Goal: Transaction & Acquisition: Book appointment/travel/reservation

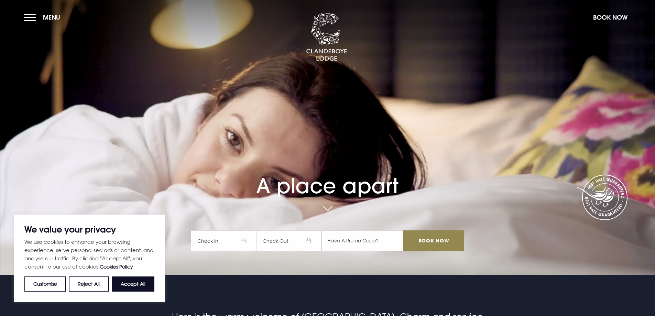
click at [237, 241] on span "Check In" at bounding box center [223, 240] width 65 height 21
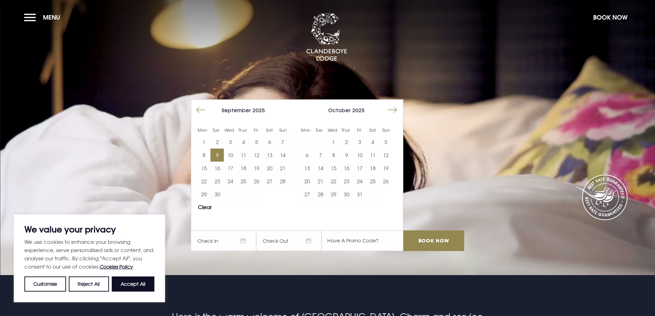
click at [220, 153] on button "9" at bounding box center [217, 155] width 13 height 13
click at [248, 155] on button "11" at bounding box center [243, 155] width 13 height 13
click at [437, 235] on input "Book Now" at bounding box center [433, 240] width 61 height 21
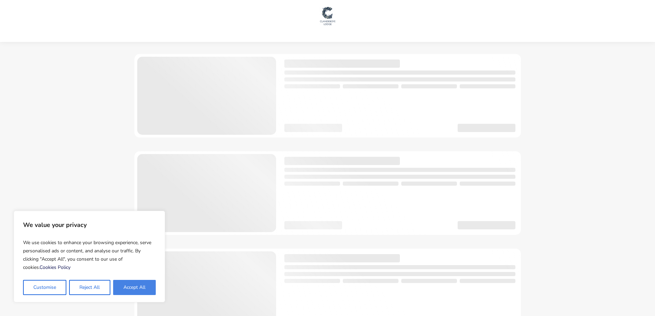
click at [133, 284] on button "Accept All" at bounding box center [134, 287] width 43 height 15
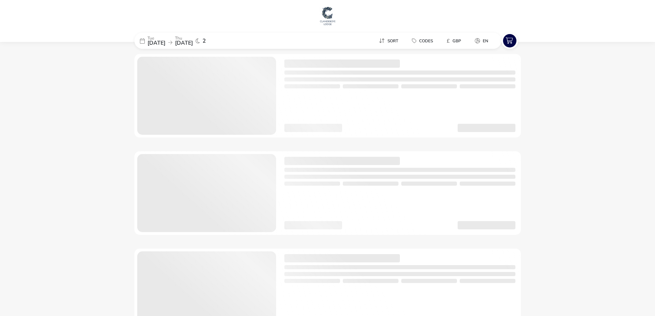
checkbox input "true"
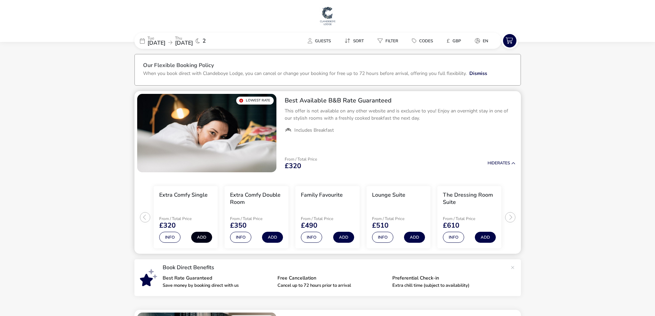
click at [204, 237] on button "Add" at bounding box center [201, 237] width 21 height 11
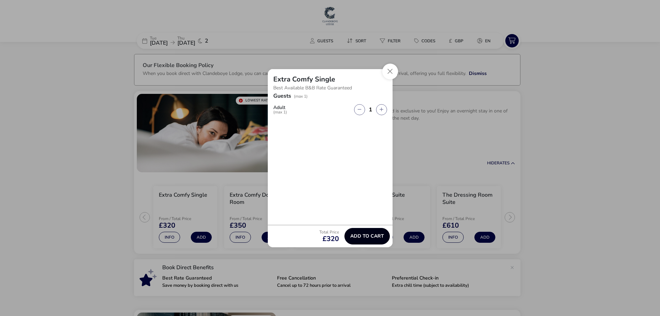
click at [365, 236] on span "Add to cart" at bounding box center [368, 236] width 34 height 5
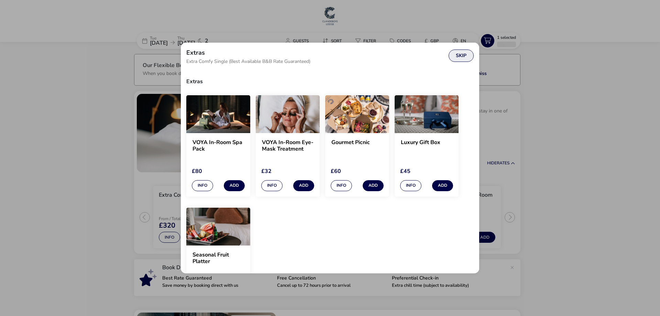
click at [455, 60] on button "Skip" at bounding box center [461, 56] width 25 height 12
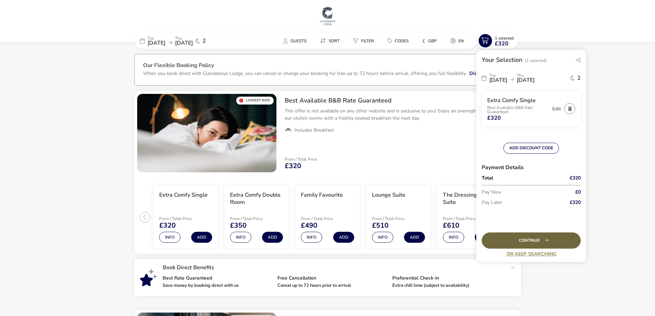
click at [523, 241] on div "Continue" at bounding box center [531, 241] width 99 height 16
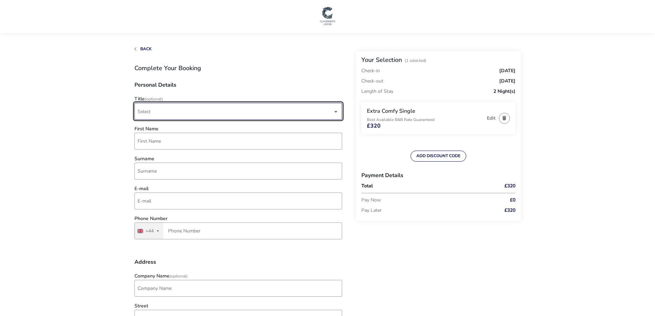
click at [298, 114] on span "Select" at bounding box center [235, 111] width 195 height 16
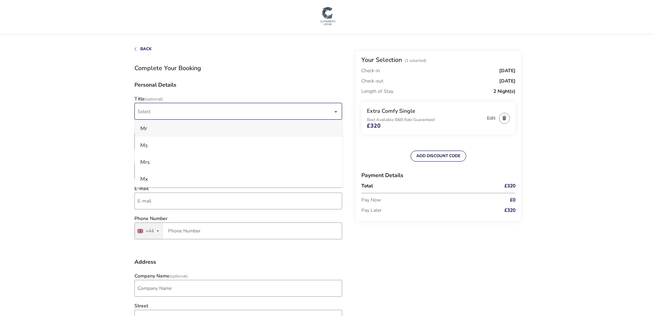
click at [233, 132] on li "Mr" at bounding box center [239, 128] width 208 height 17
click at [230, 138] on input "First Name" at bounding box center [238, 141] width 208 height 17
type input "[PERSON_NAME]"
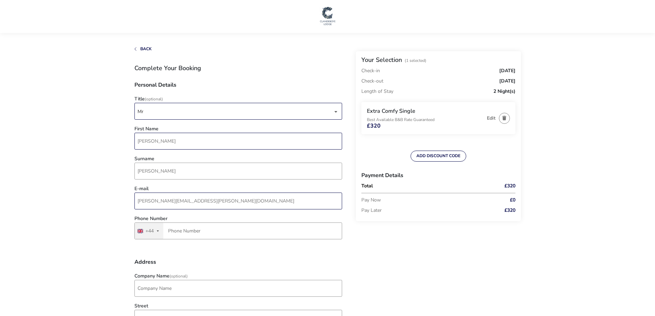
type input "[PERSON_NAME][EMAIL_ADDRESS][PERSON_NAME][DOMAIN_NAME]"
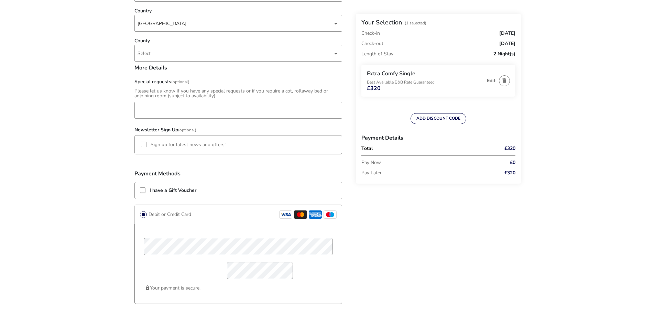
scroll to position [385, 0]
type input "7979 262005"
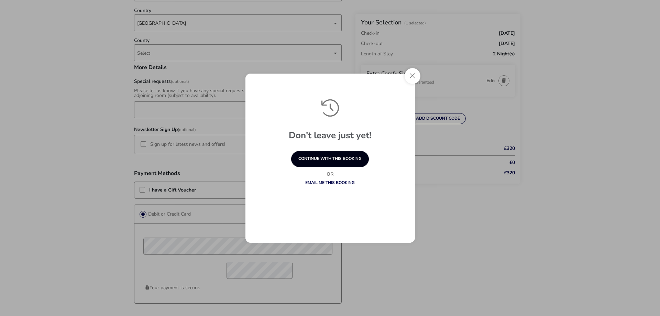
click at [327, 160] on button "continue with this booking" at bounding box center [330, 159] width 78 height 16
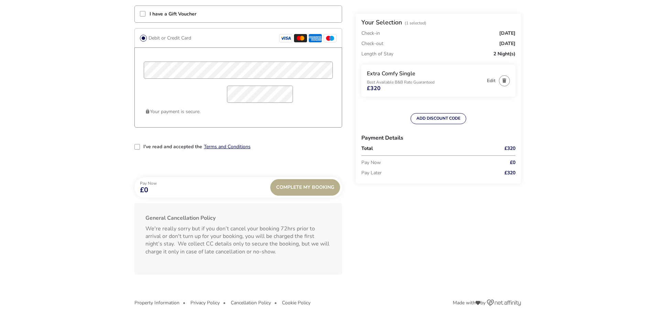
scroll to position [565, 0]
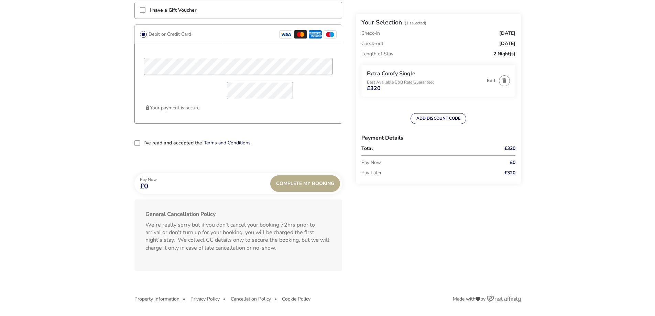
click at [136, 145] on div "2-term_condi" at bounding box center [137, 143] width 6 height 6
click at [303, 185] on div "Complete My Booking" at bounding box center [305, 183] width 70 height 17
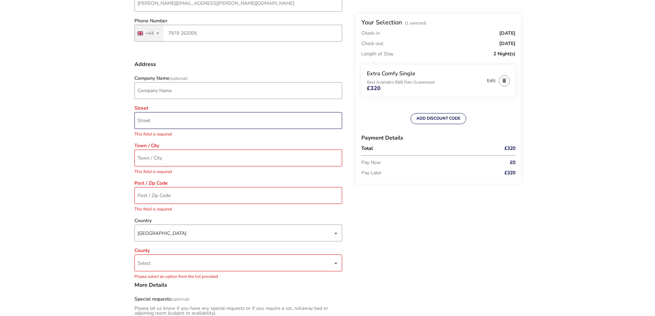
scroll to position [160, 0]
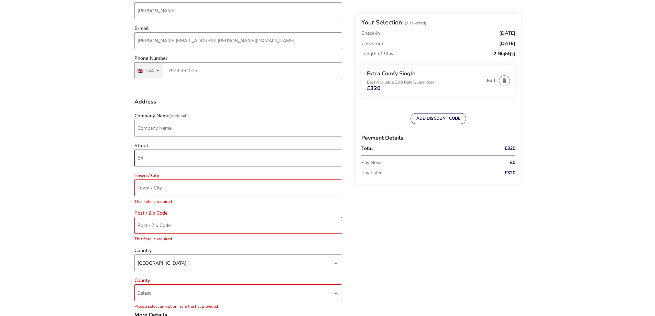
type input "54 Oddstones"
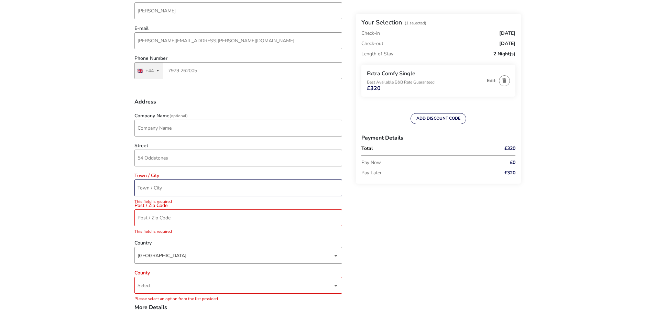
type input "Pulborough"
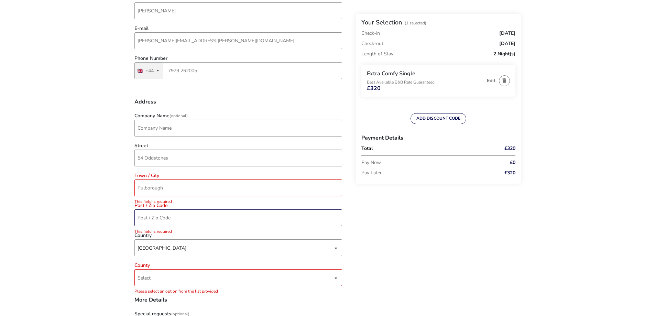
type input "RH20 1FS"
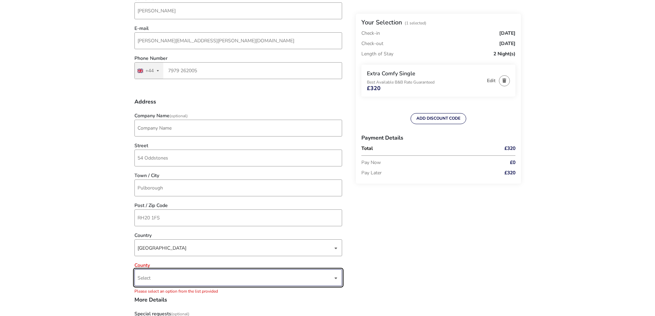
click at [257, 278] on span "Select" at bounding box center [235, 278] width 195 height 16
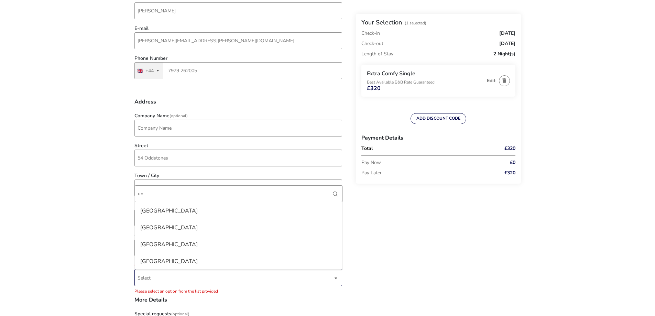
type input "u"
type input "g"
type input "p"
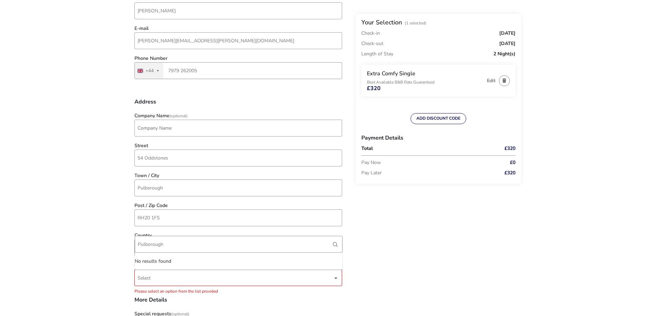
type input "Pulborough"
click at [375, 241] on div "Back Your Selection (1 Selected) Check-in [DATE] Check-out [DATE] Length of Sta…" at bounding box center [327, 291] width 387 height 811
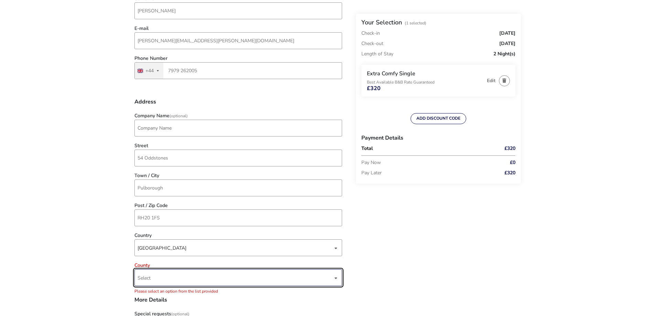
click at [333, 282] on span "Select" at bounding box center [235, 278] width 195 height 16
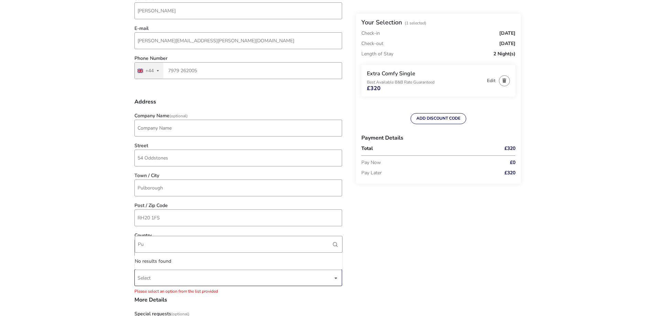
type input "P"
type input "[GEOGRAPHIC_DATA]"
click at [312, 264] on li "[GEOGRAPHIC_DATA]" at bounding box center [239, 261] width 208 height 17
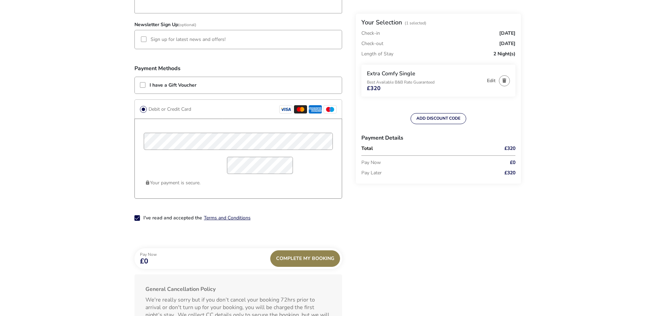
scroll to position [491, 0]
click at [316, 258] on div "Complete My Booking" at bounding box center [305, 258] width 70 height 17
